Goal: Navigation & Orientation: Find specific page/section

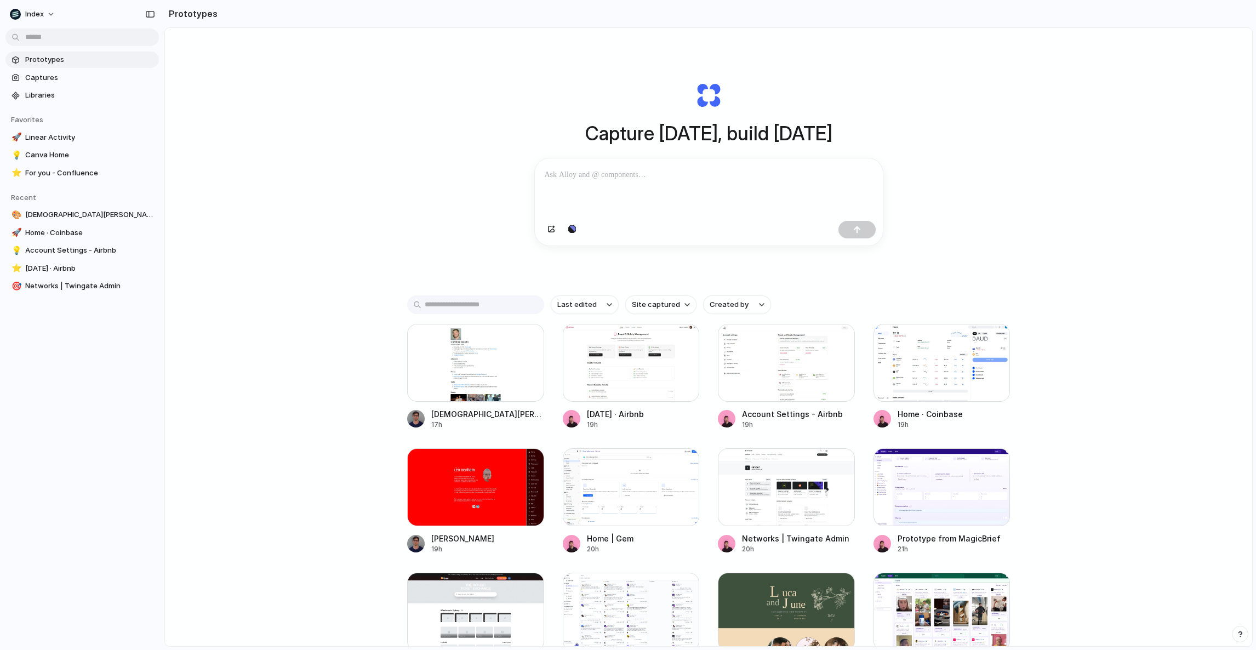
click at [308, 141] on div "Capture today, build tomorrow Clone web app Clone screenshot Start from existin…" at bounding box center [708, 366] width 1087 height 676
drag, startPoint x: 237, startPoint y: 127, endPoint x: 981, endPoint y: 509, distance: 836.9
click at [981, 509] on div "Capture [DATE], build [DATE] Clone web app Clone screenshot Start from existing…" at bounding box center [708, 366] width 1087 height 676
click at [1067, 500] on div "Capture today, build tomorrow Clone web app Clone screenshot Start from existin…" at bounding box center [708, 366] width 1087 height 676
